Goal: Task Accomplishment & Management: Manage account settings

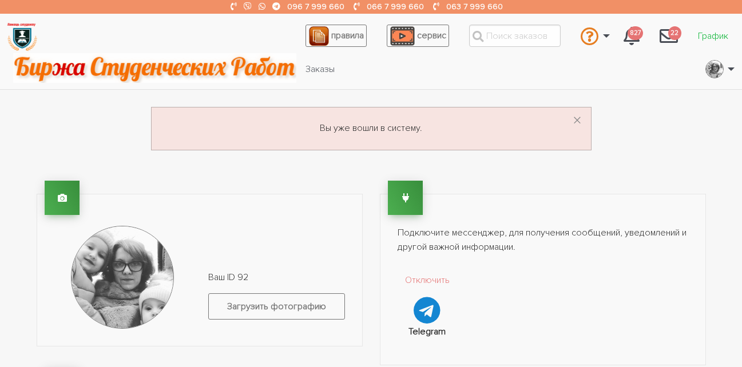
click at [708, 34] on link "График" at bounding box center [712, 36] width 49 height 22
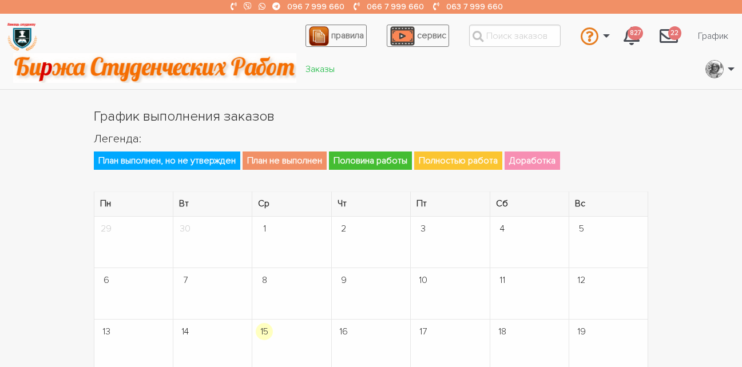
click at [317, 69] on link "Заказы" at bounding box center [319, 69] width 47 height 22
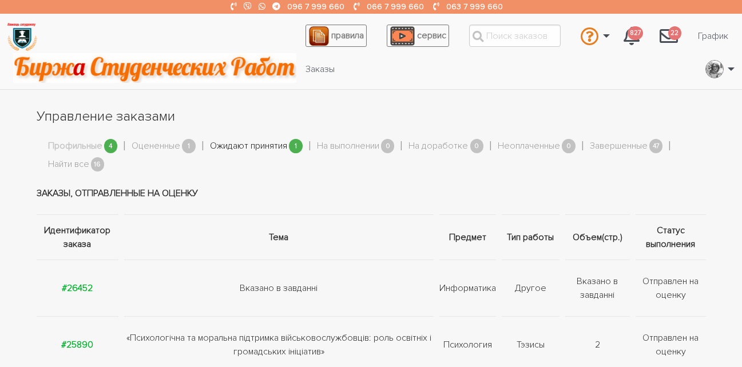
click at [259, 145] on link "Ожидают принятия" at bounding box center [248, 146] width 77 height 15
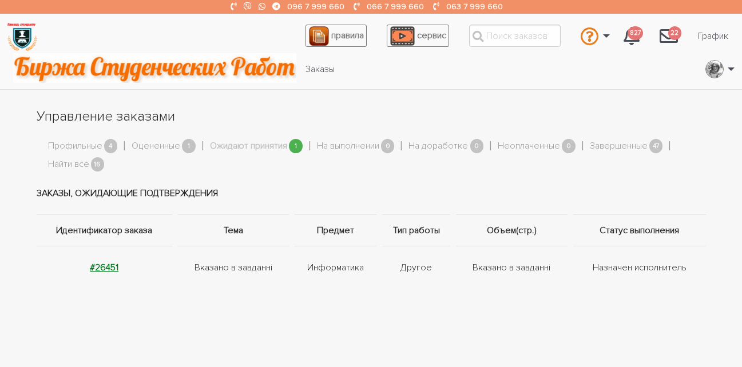
click at [111, 265] on strong "#26451" at bounding box center [104, 267] width 29 height 11
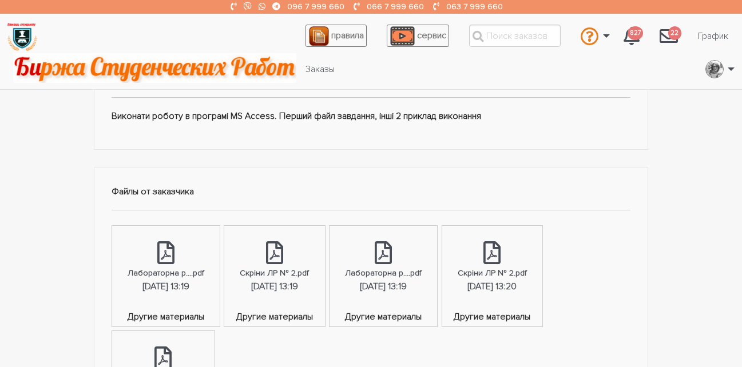
scroll to position [323, 0]
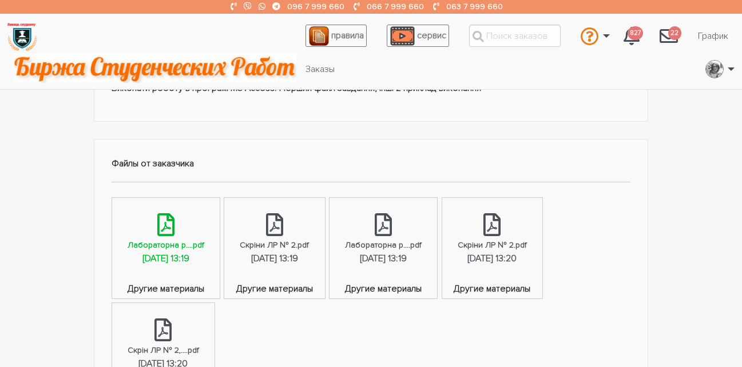
click at [168, 250] on div "Лабораторна р....pdf" at bounding box center [166, 244] width 77 height 13
